Goal: Information Seeking & Learning: Learn about a topic

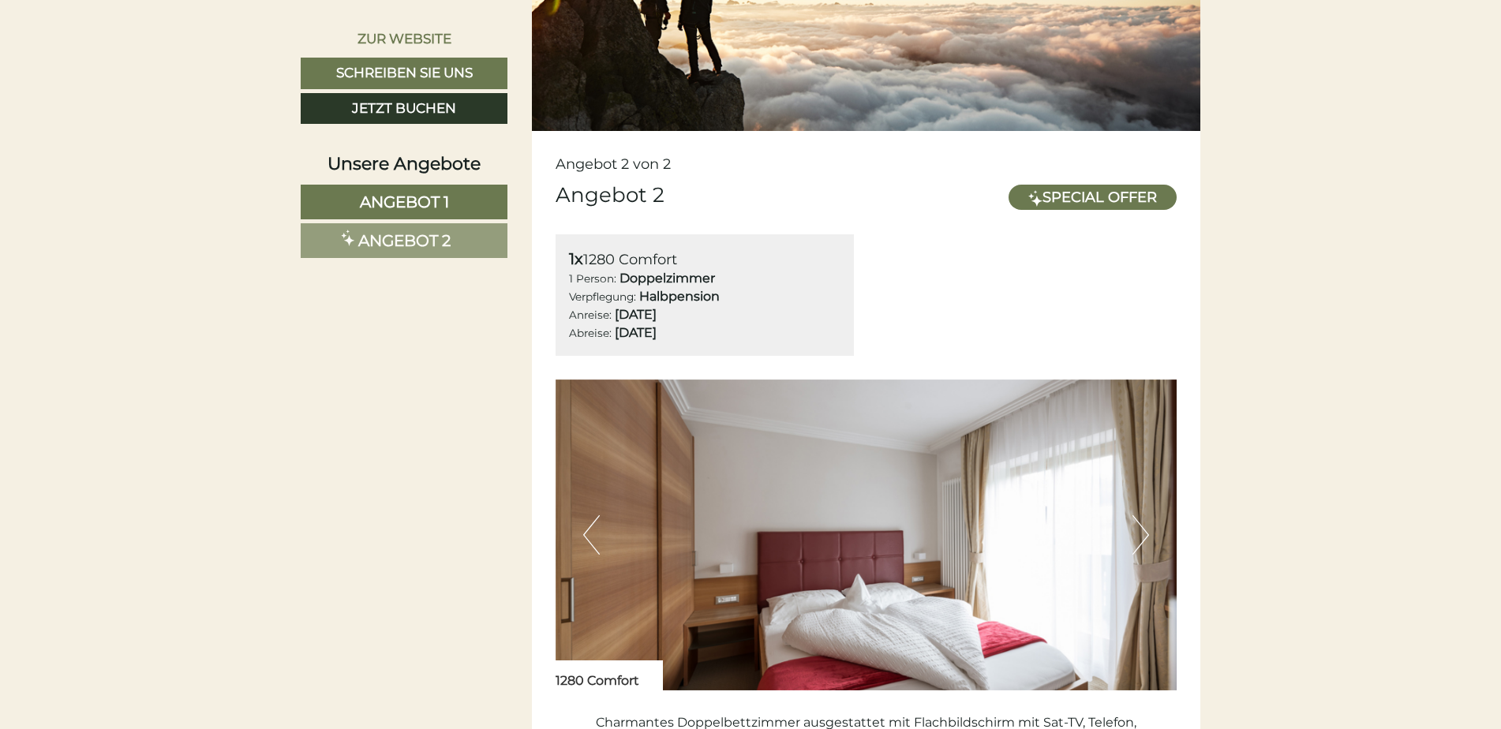
scroll to position [2368, 0]
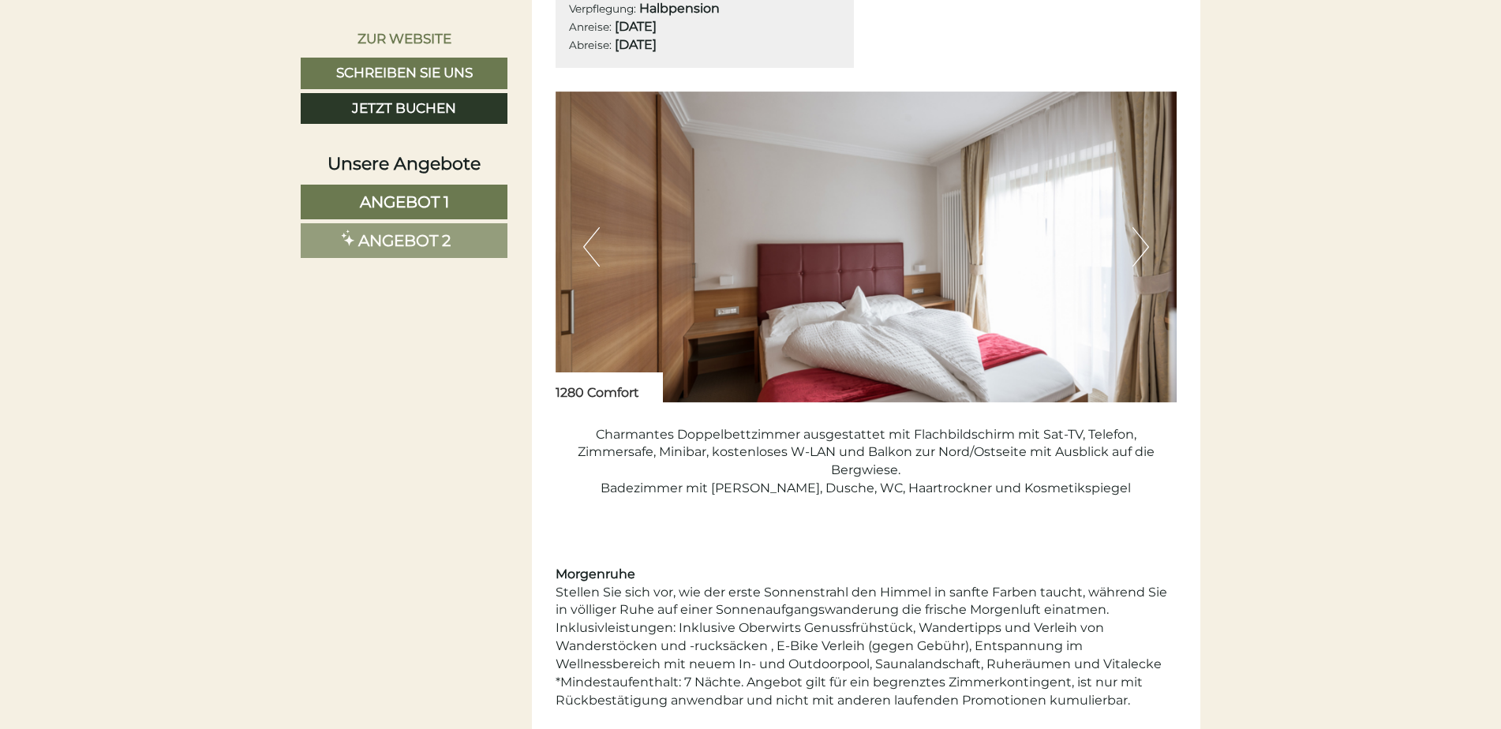
click at [1138, 244] on button "Next" at bounding box center [1141, 246] width 17 height 39
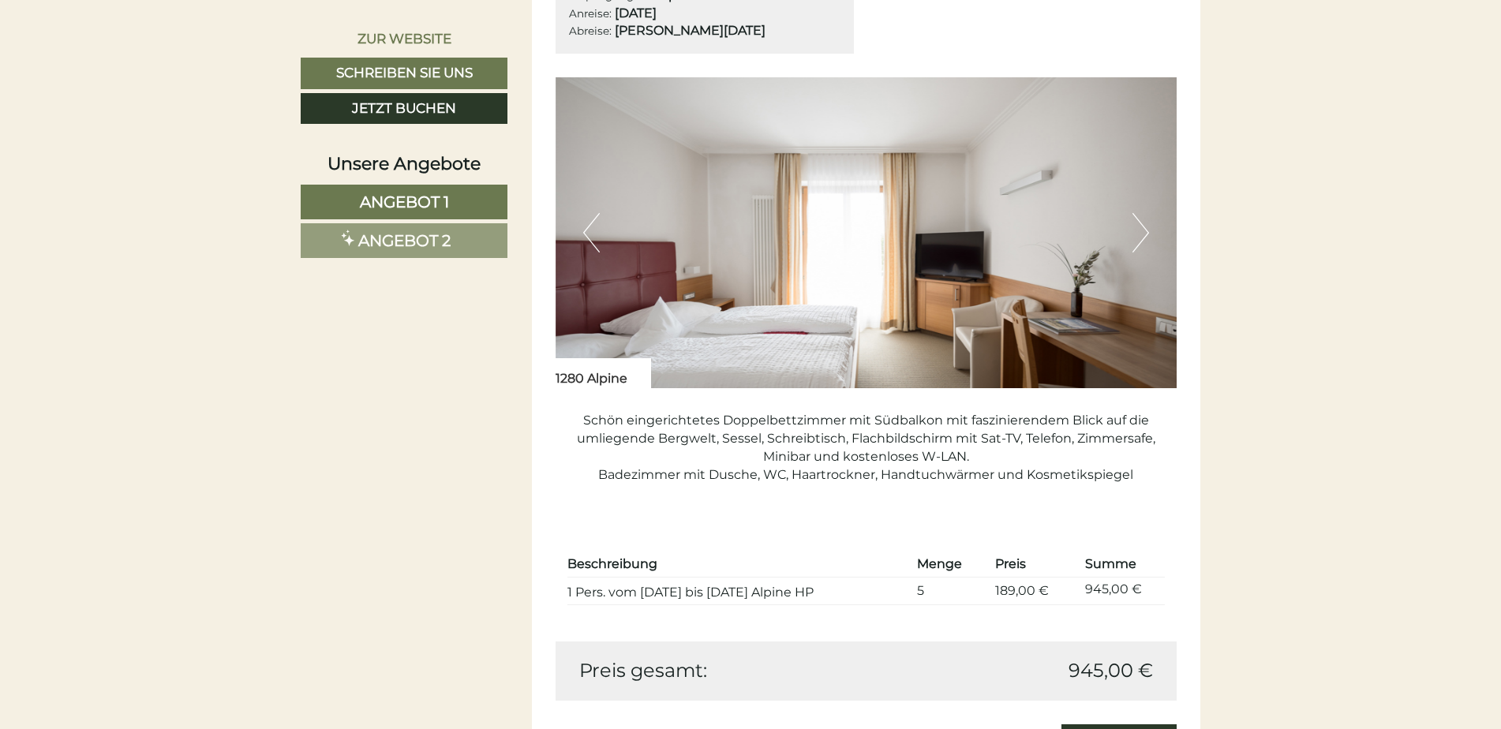
scroll to position [1184, 0]
click at [1139, 233] on button "Next" at bounding box center [1141, 233] width 17 height 39
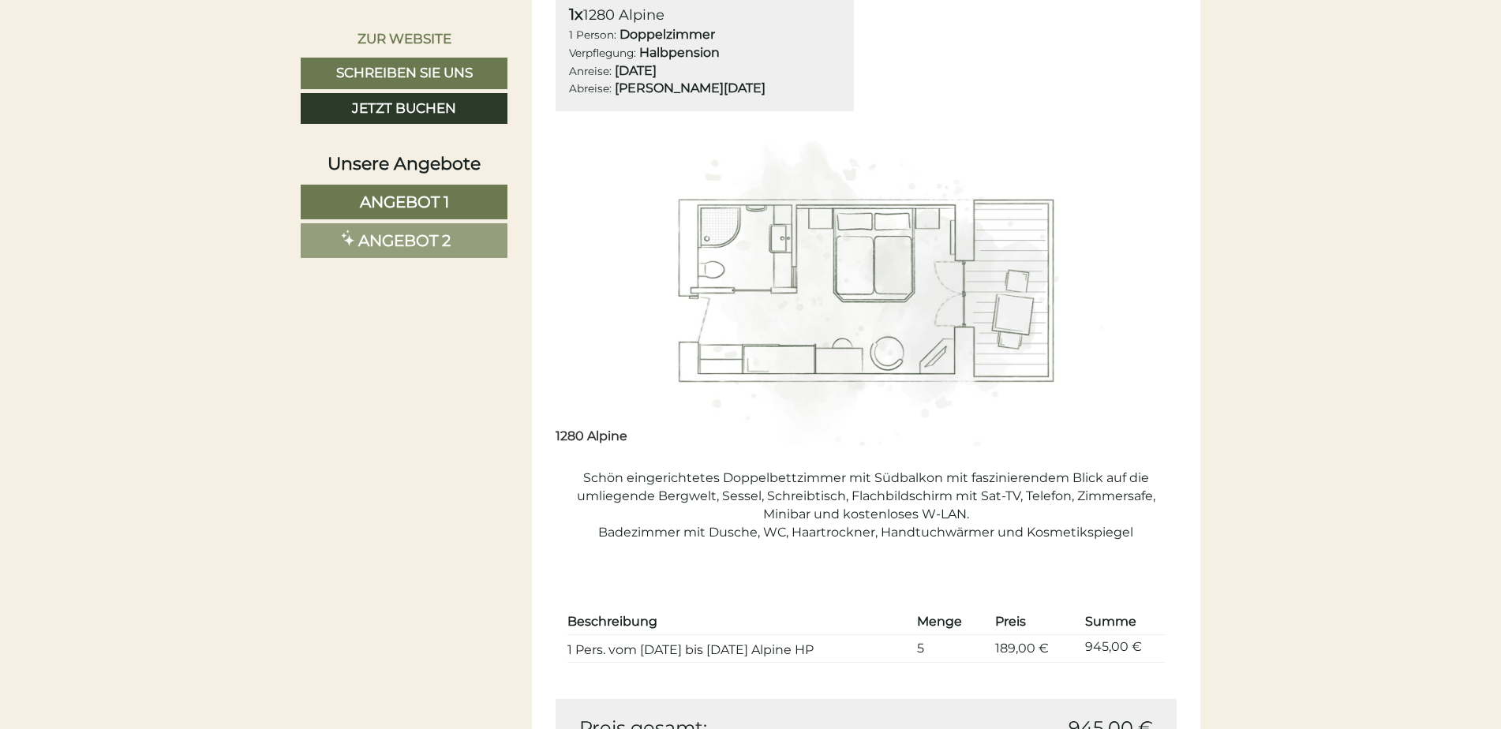
scroll to position [1105, 0]
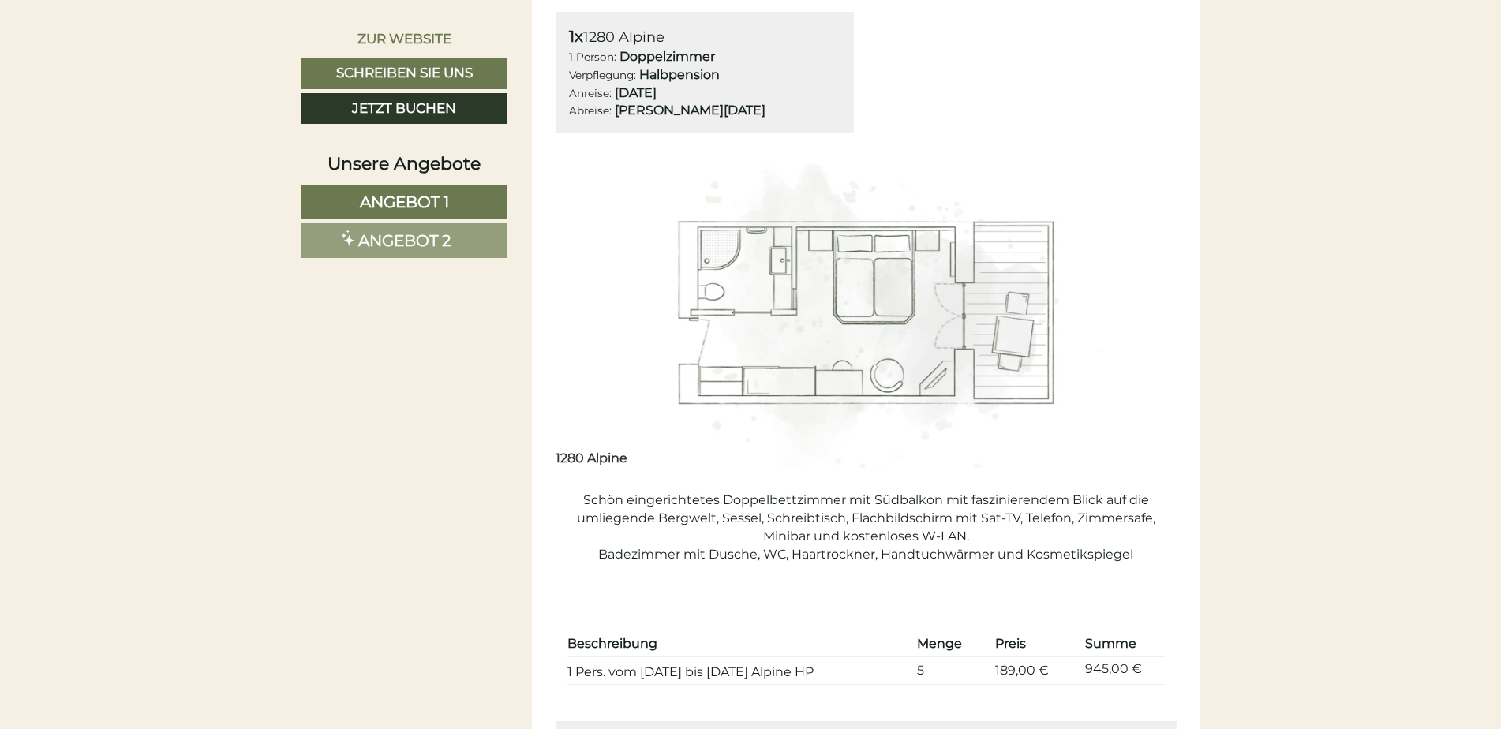
click at [833, 305] on img at bounding box center [867, 312] width 622 height 311
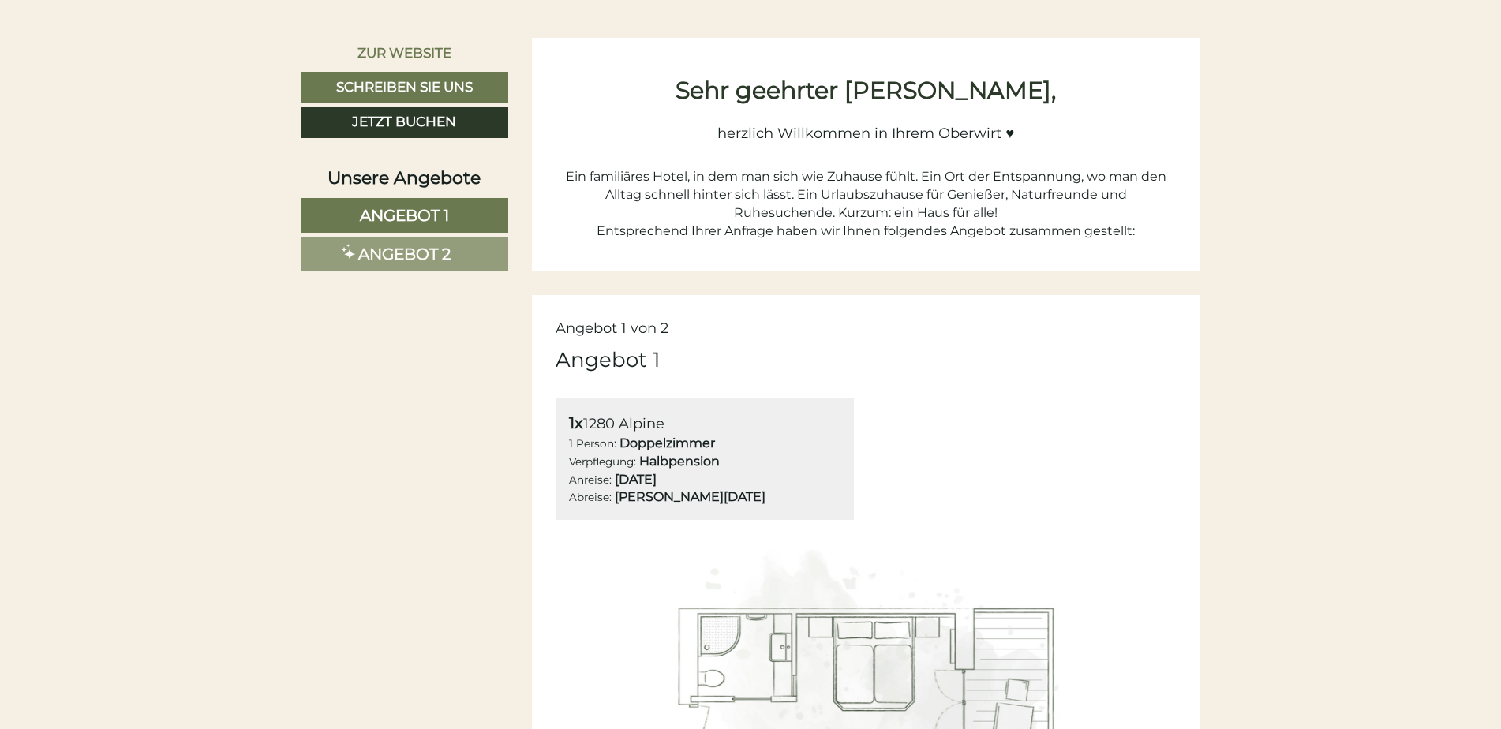
scroll to position [710, 0]
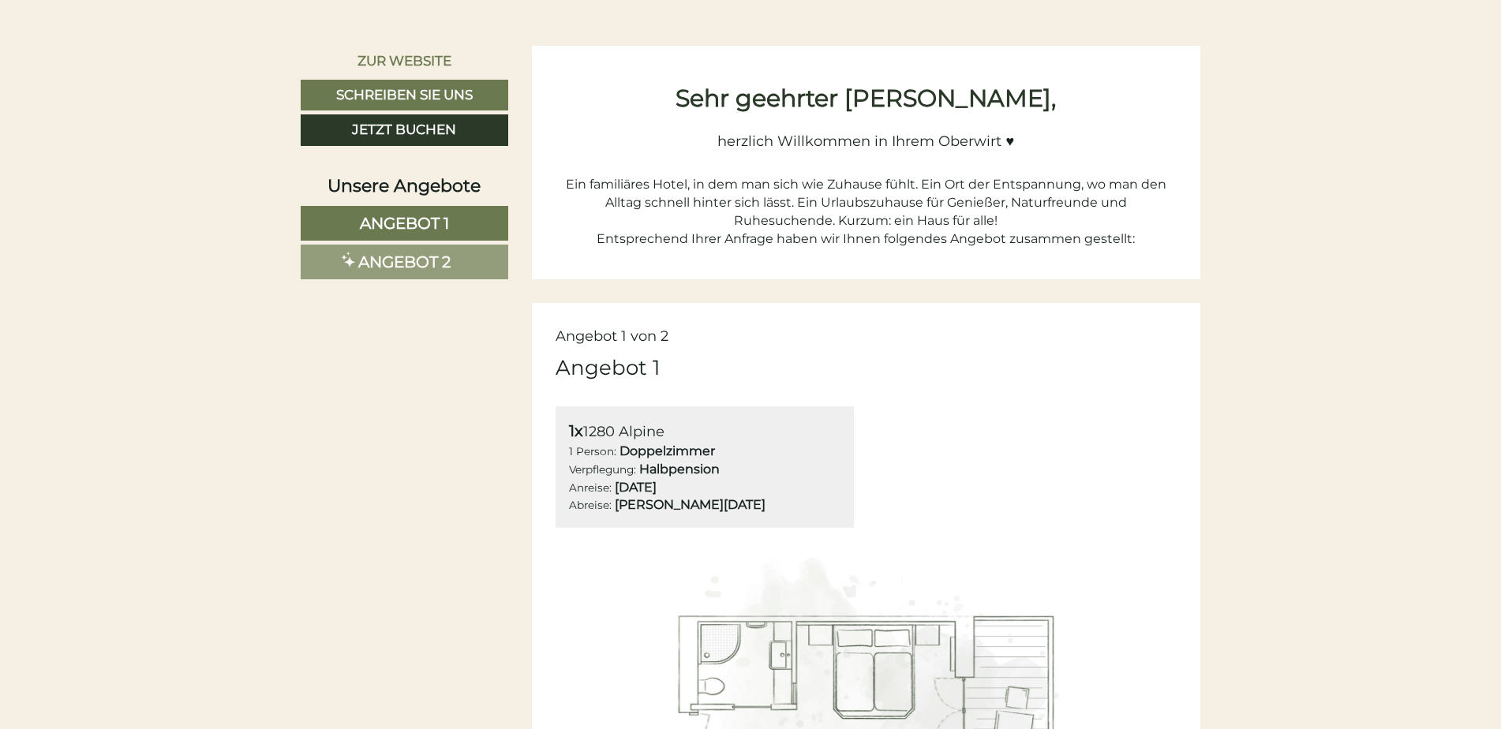
click at [921, 369] on div "Angebot 1" at bounding box center [867, 368] width 622 height 29
click at [806, 354] on div "Angebot 1" at bounding box center [867, 368] width 622 height 29
click at [438, 222] on span "Angebot 1" at bounding box center [404, 223] width 89 height 19
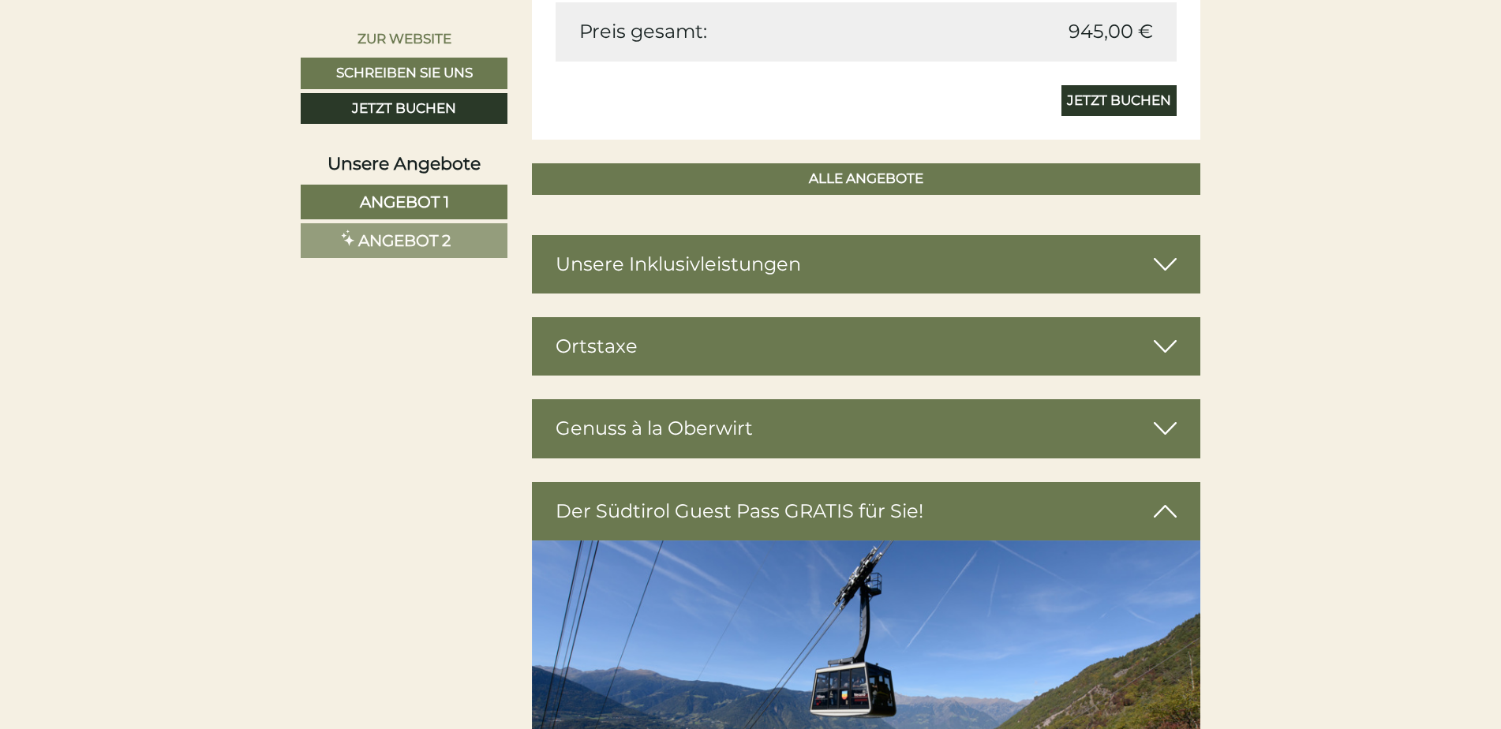
scroll to position [1724, 0]
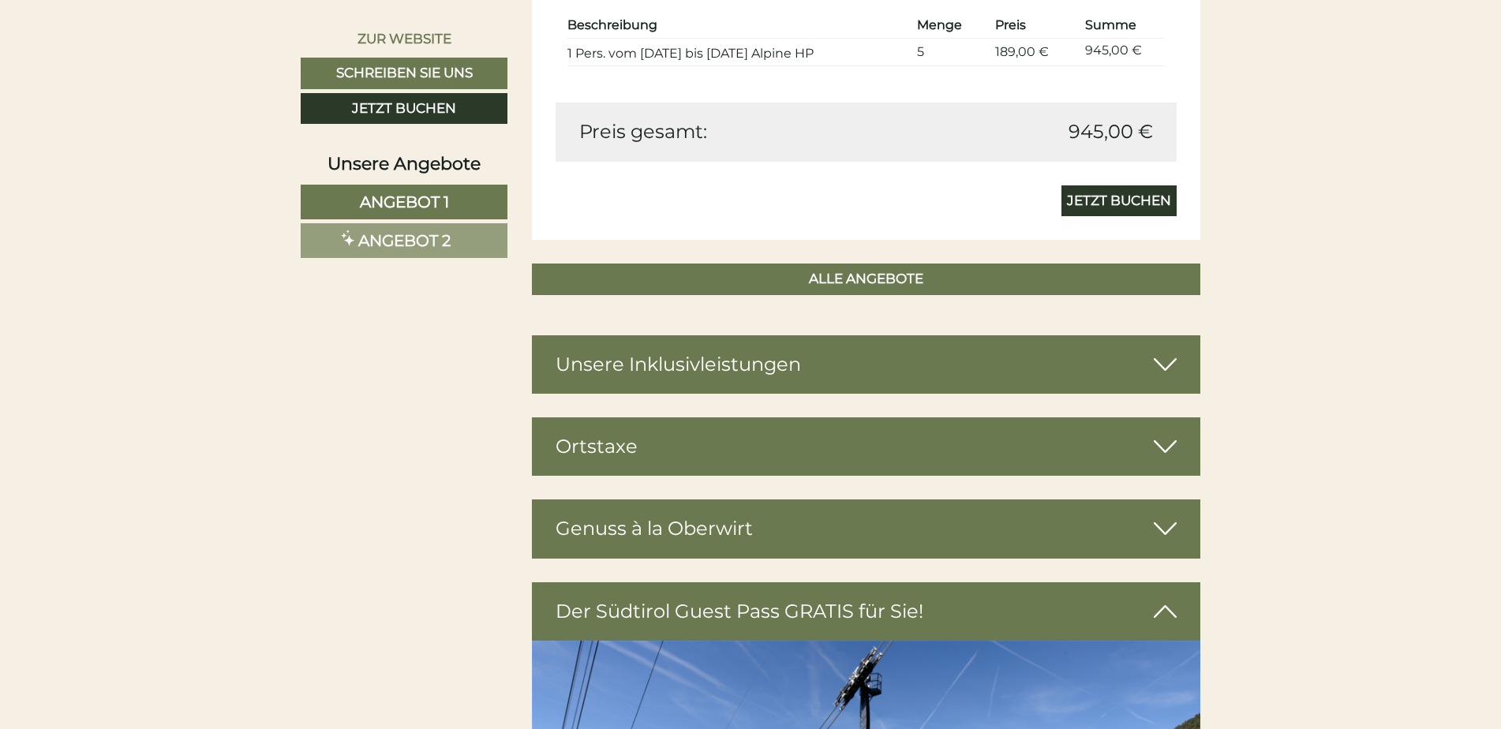
click at [433, 240] on span "Angebot 2" at bounding box center [404, 240] width 92 height 19
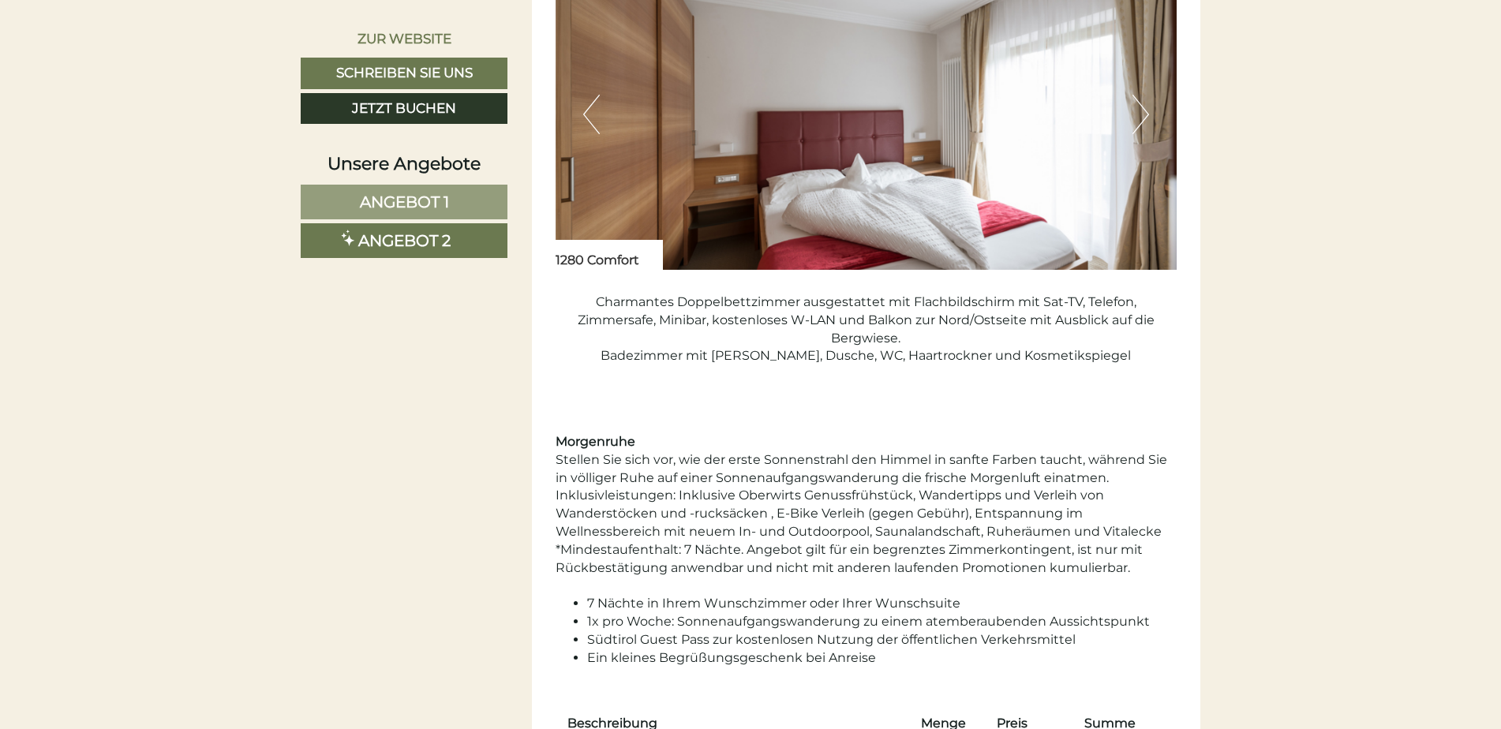
scroll to position [1566, 0]
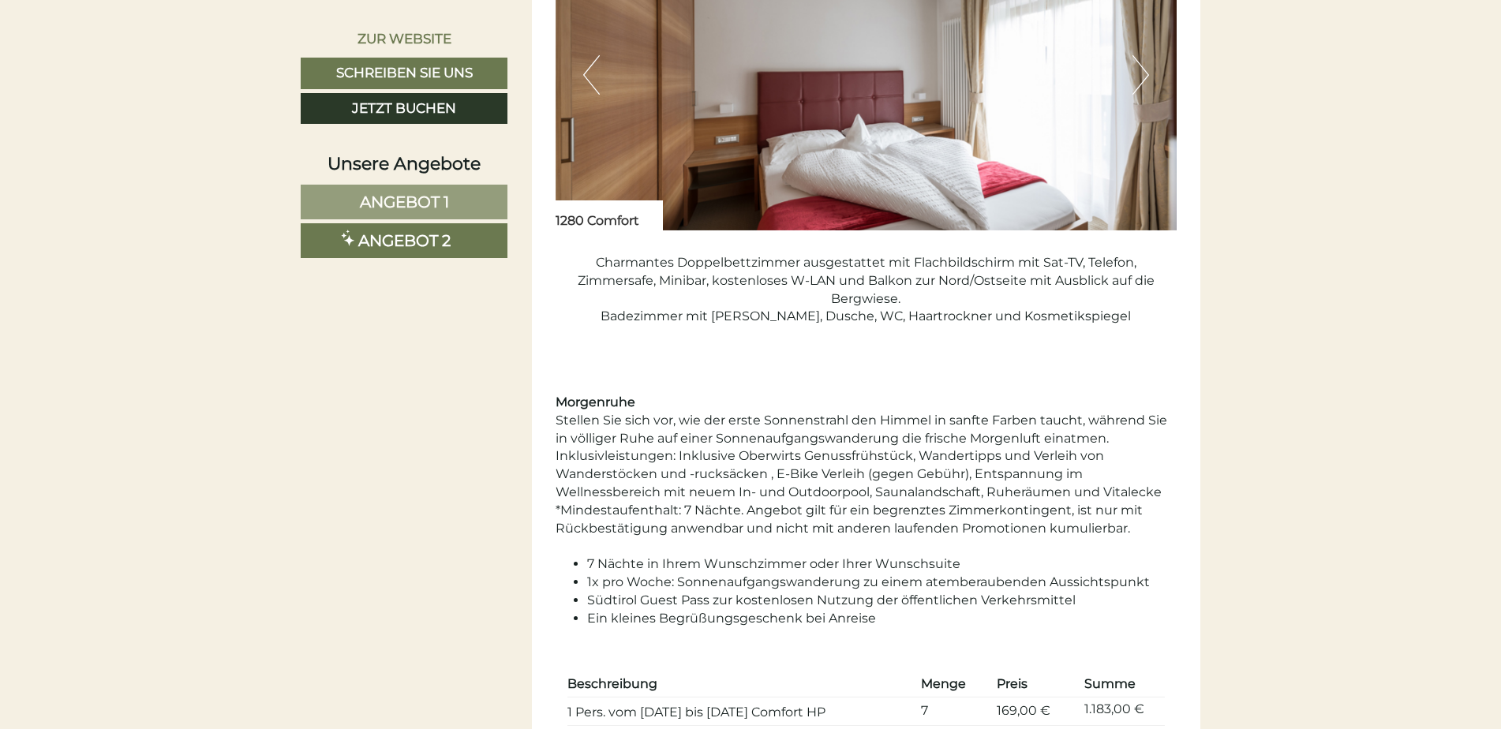
click at [1141, 73] on button "Next" at bounding box center [1141, 74] width 17 height 39
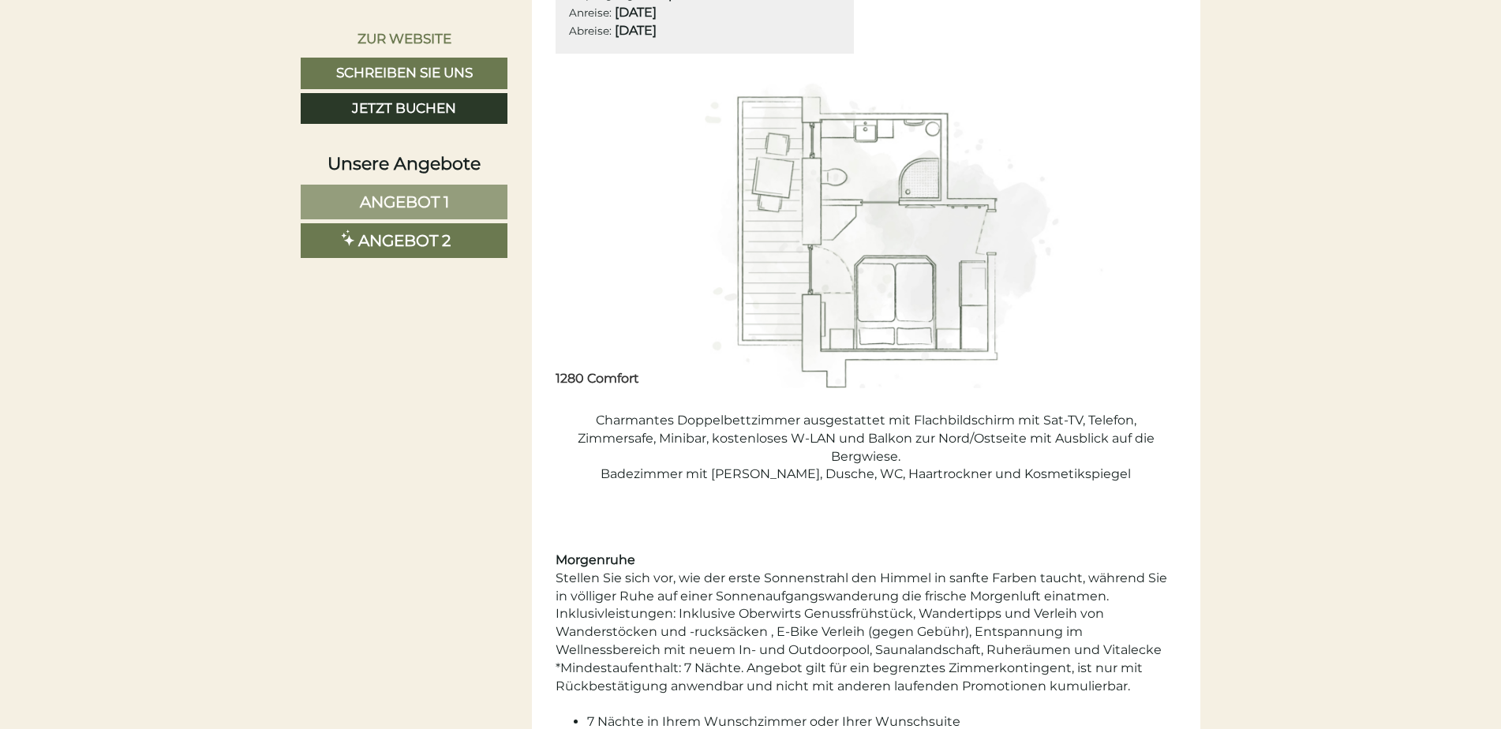
scroll to position [1329, 0]
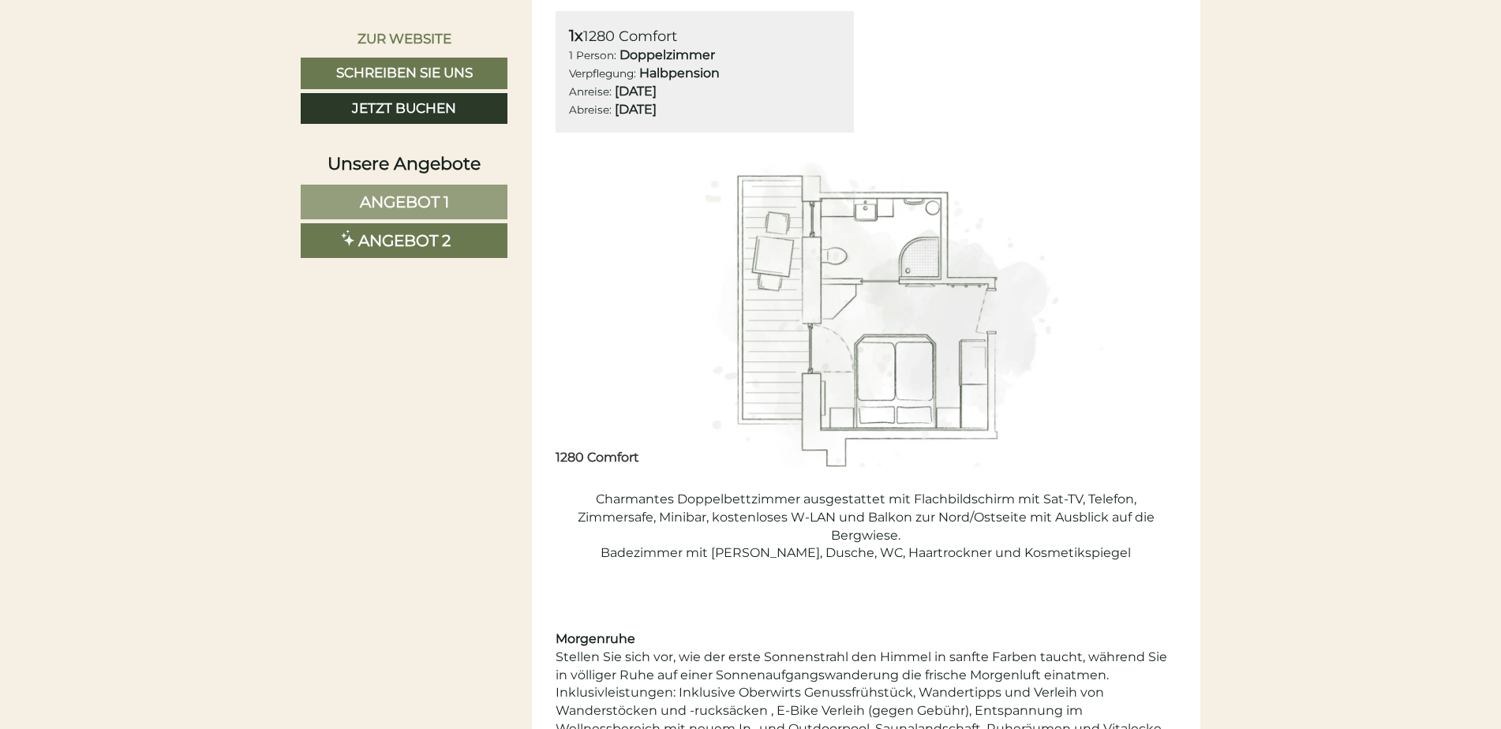
click at [1074, 309] on img at bounding box center [867, 311] width 622 height 311
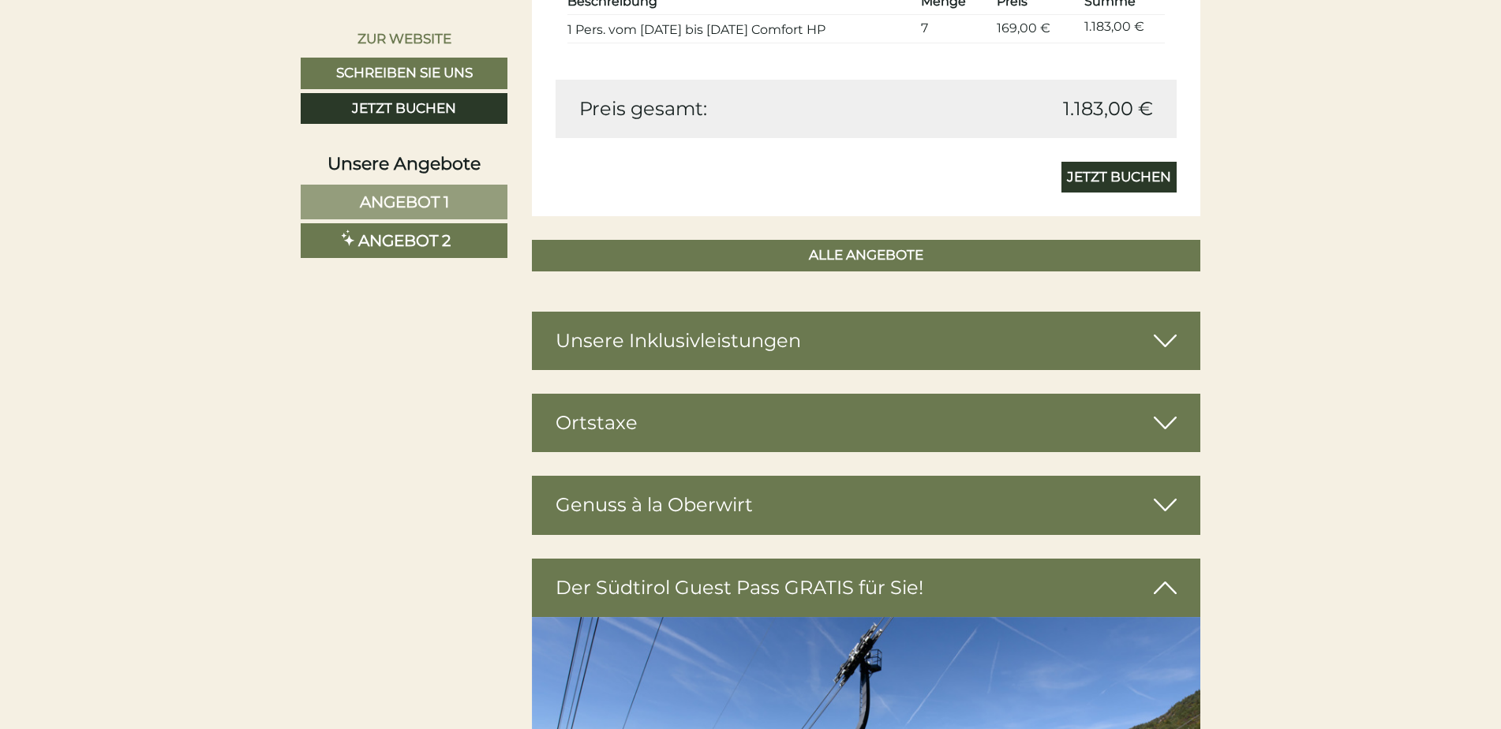
scroll to position [2276, 0]
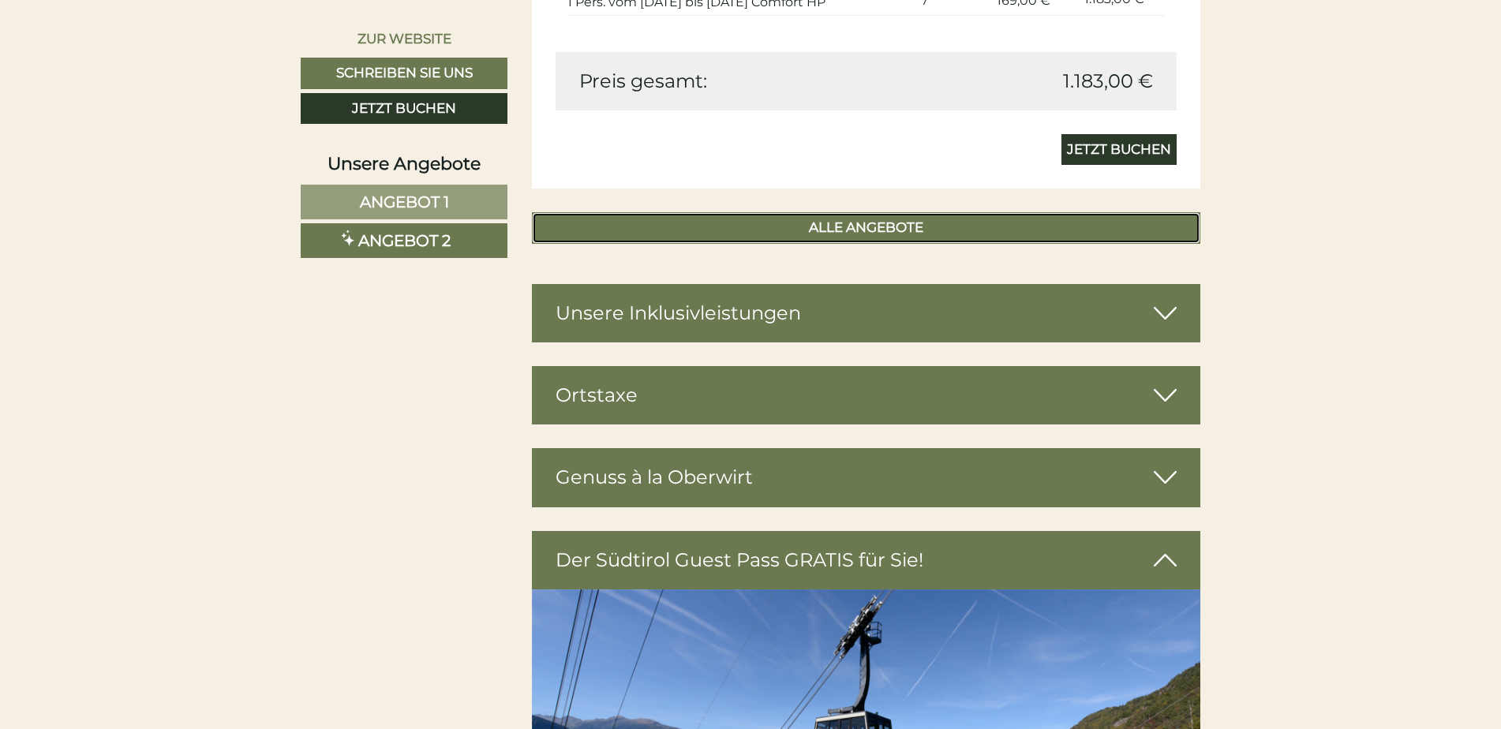
click at [904, 223] on link "ALLE ANGEBOTE" at bounding box center [866, 228] width 669 height 32
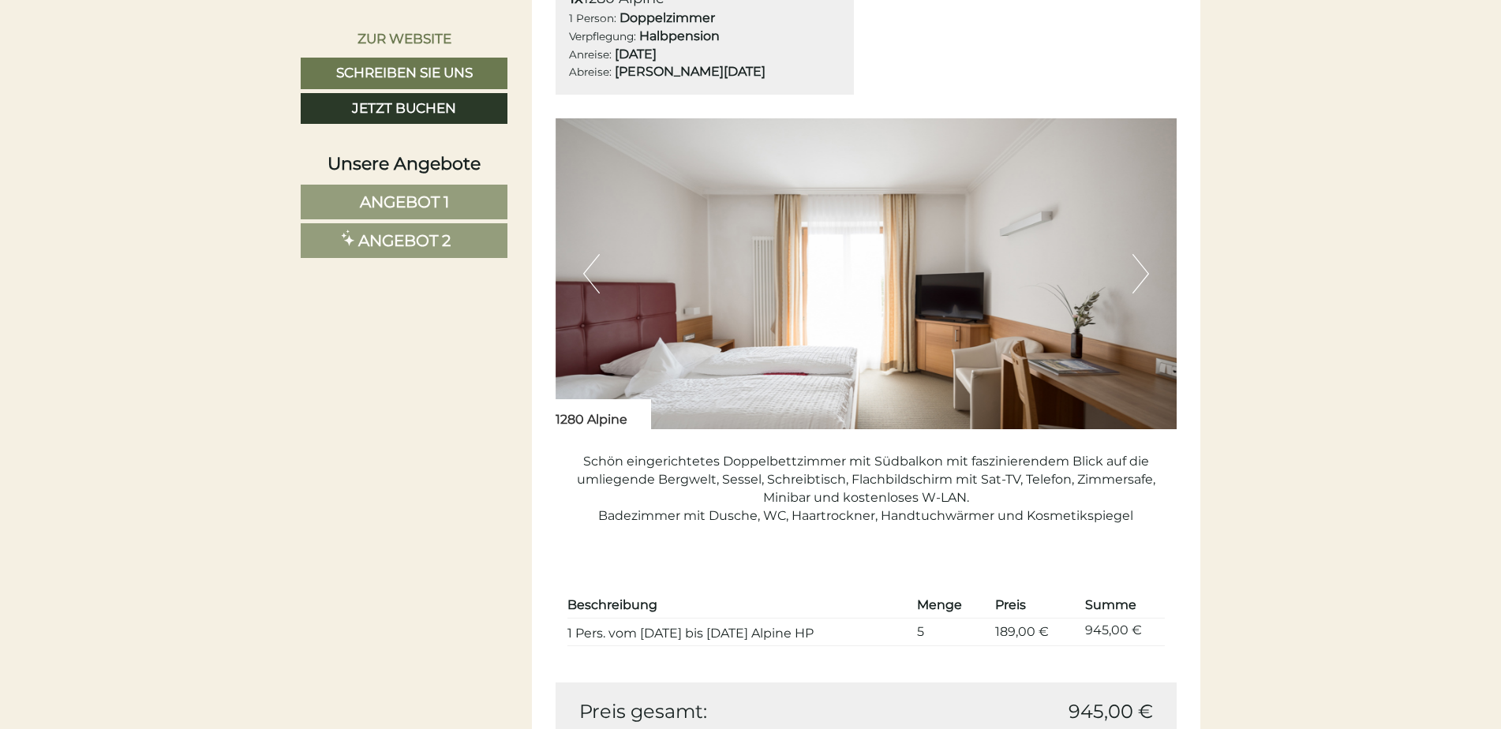
scroll to position [1171, 0]
